Goal: Task Accomplishment & Management: Use online tool/utility

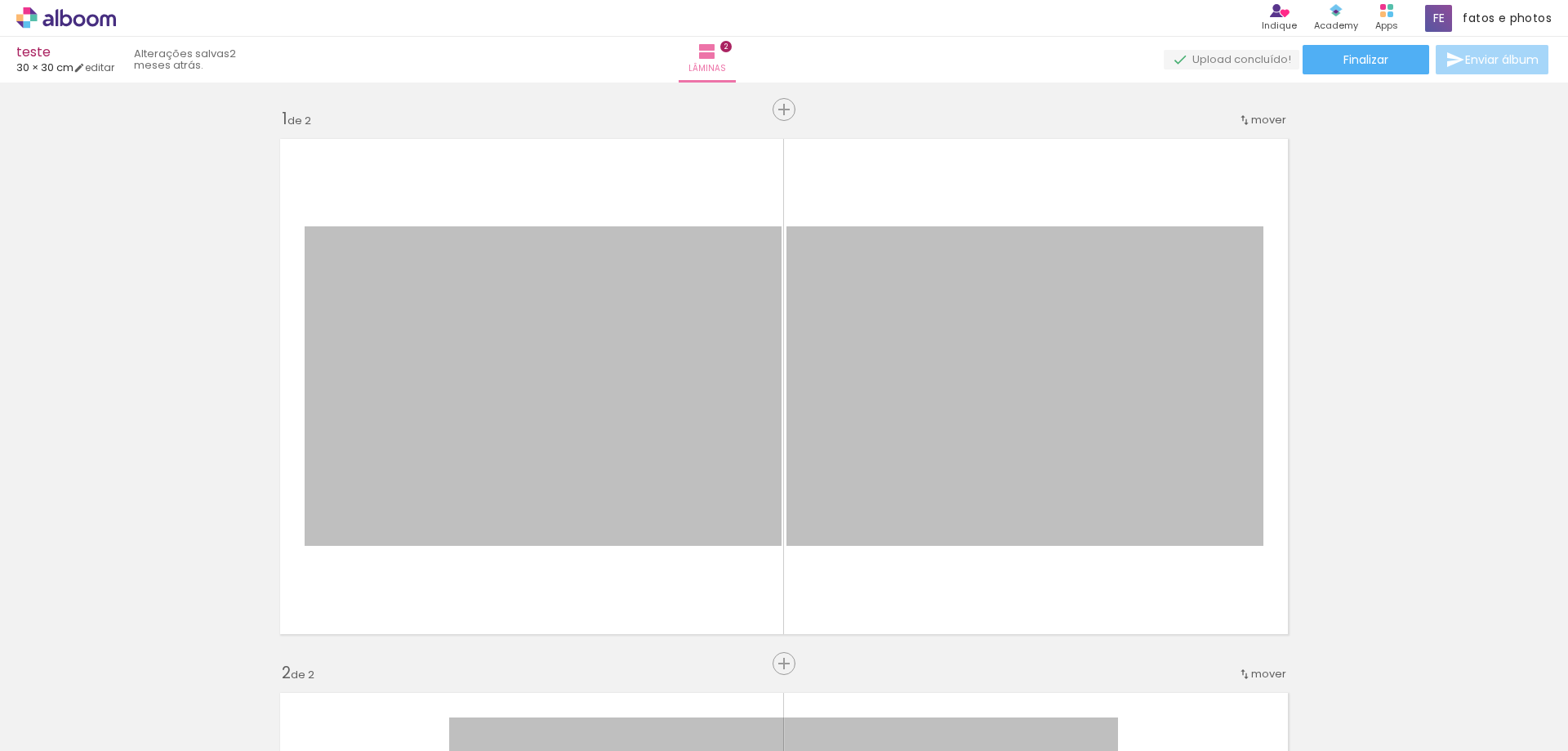
click at [83, 22] on icon at bounding box center [79, 20] width 12 height 12
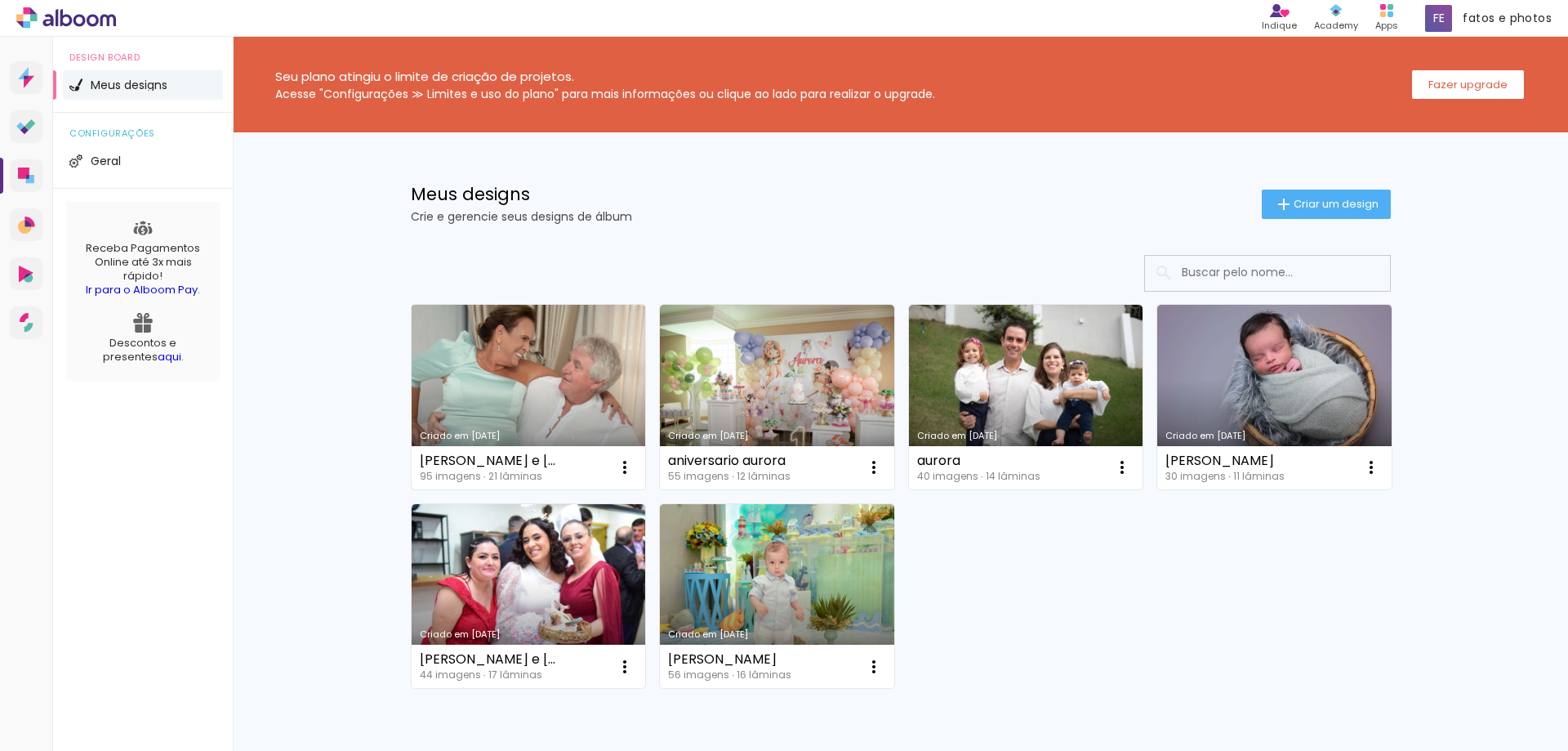
click at [518, 354] on link "Criado em [DATE]" at bounding box center [529, 397] width 234 height 185
click at [1428, 93] on paper-button "Fazer upgrade" at bounding box center [1468, 85] width 112 height 29
